Goal: Information Seeking & Learning: Learn about a topic

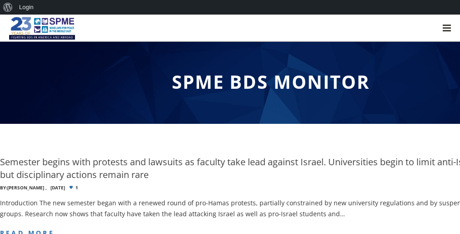
click at [230, 124] on div "SPME BDS Monitor" at bounding box center [270, 83] width 541 height 82
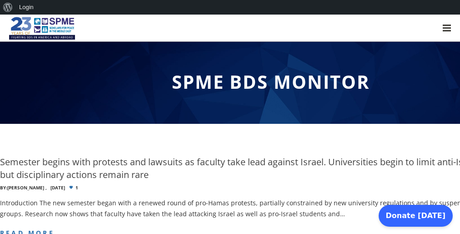
click at [230, 124] on div "SPME BDS Monitor" at bounding box center [270, 83] width 541 height 82
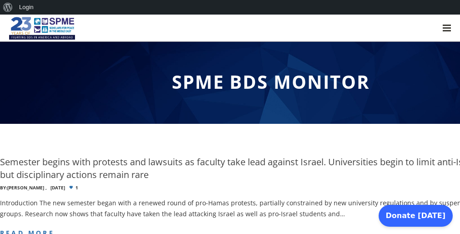
click at [230, 124] on div "SPME BDS Monitor" at bounding box center [270, 83] width 541 height 82
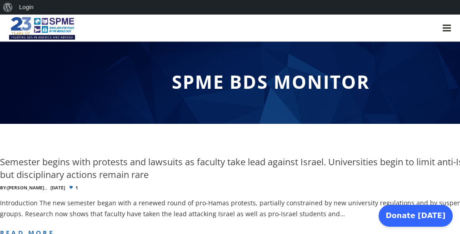
click at [230, 124] on div "SPME BDS Monitor" at bounding box center [270, 83] width 541 height 82
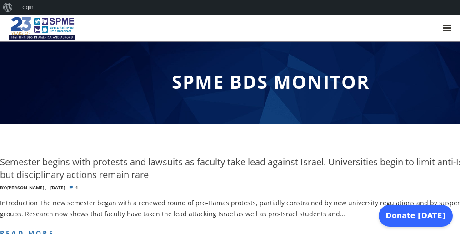
click at [230, 124] on div "SPME BDS Monitor" at bounding box center [270, 83] width 541 height 82
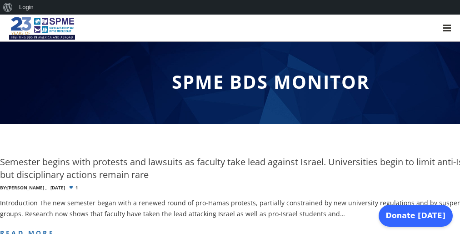
click at [230, 124] on div "SPME BDS Monitor" at bounding box center [270, 83] width 541 height 82
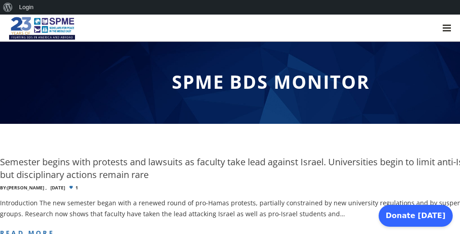
click at [230, 124] on div "SPME BDS Monitor" at bounding box center [270, 83] width 541 height 82
